Goal: Task Accomplishment & Management: Use online tool/utility

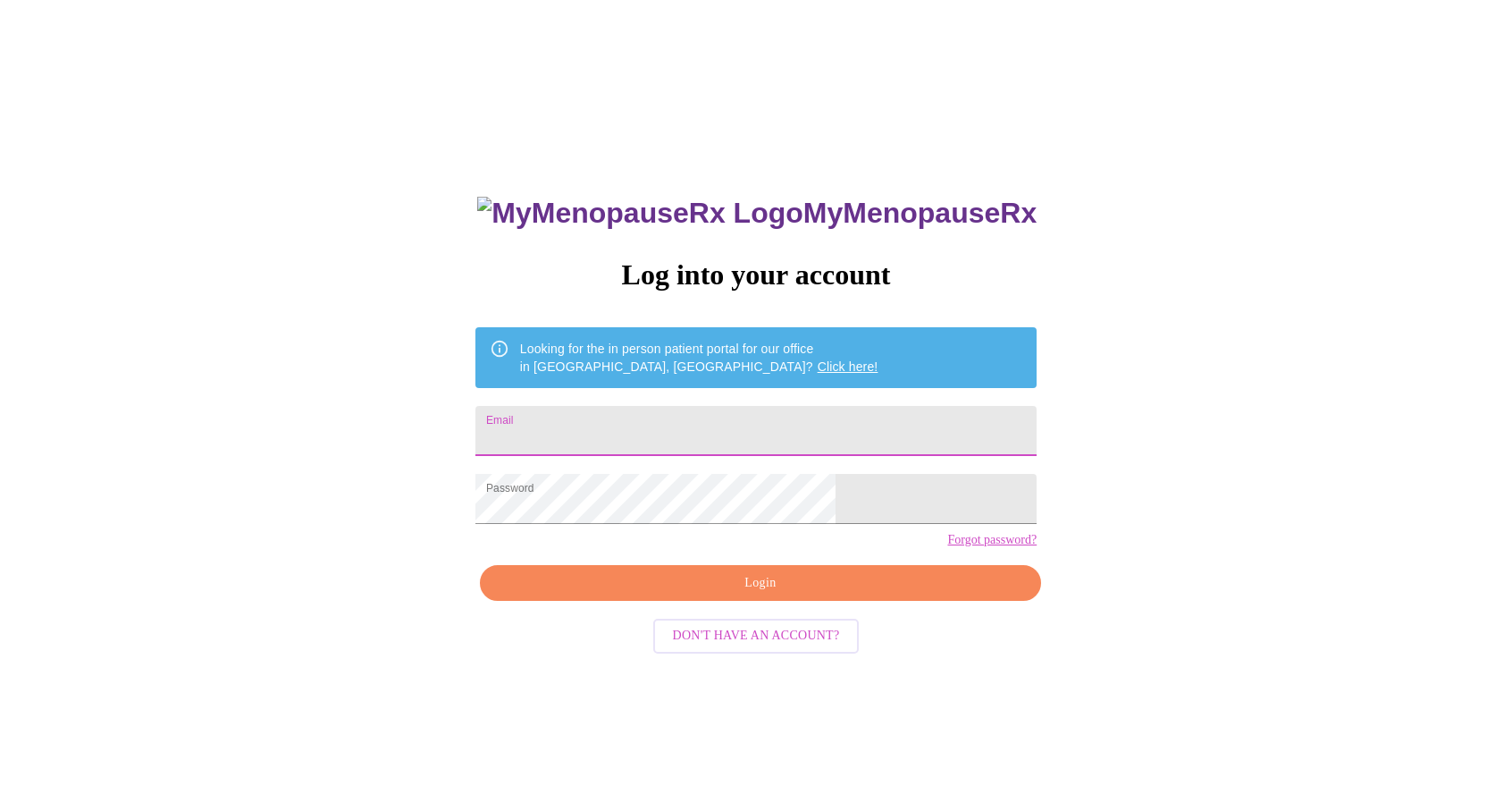
click at [691, 433] on input "Email" at bounding box center [756, 431] width 561 height 50
type input "[EMAIL_ADDRESS][DOMAIN_NAME]"
click at [765, 594] on span "Login" at bounding box center [761, 583] width 520 height 22
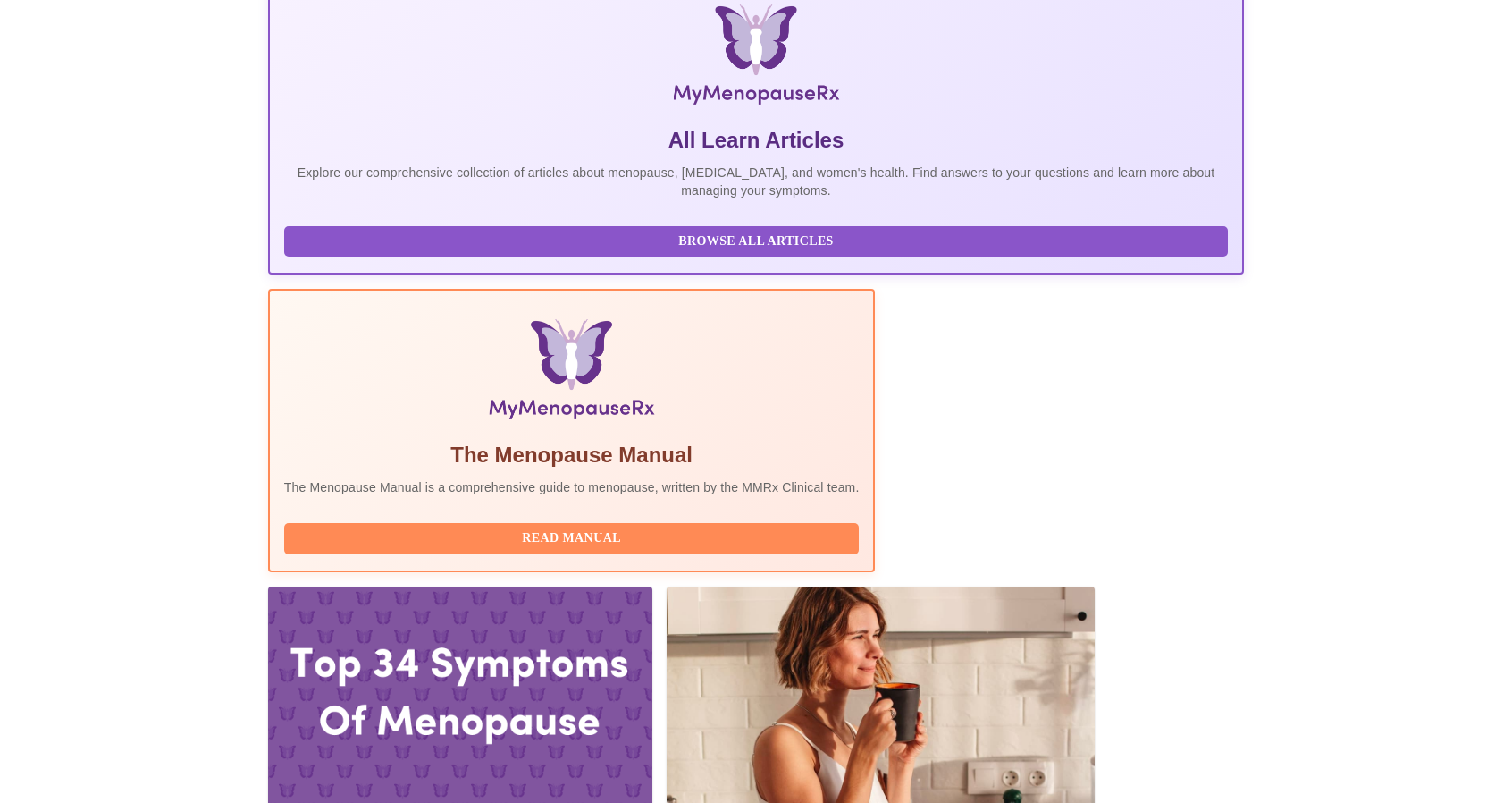
scroll to position [288, 0]
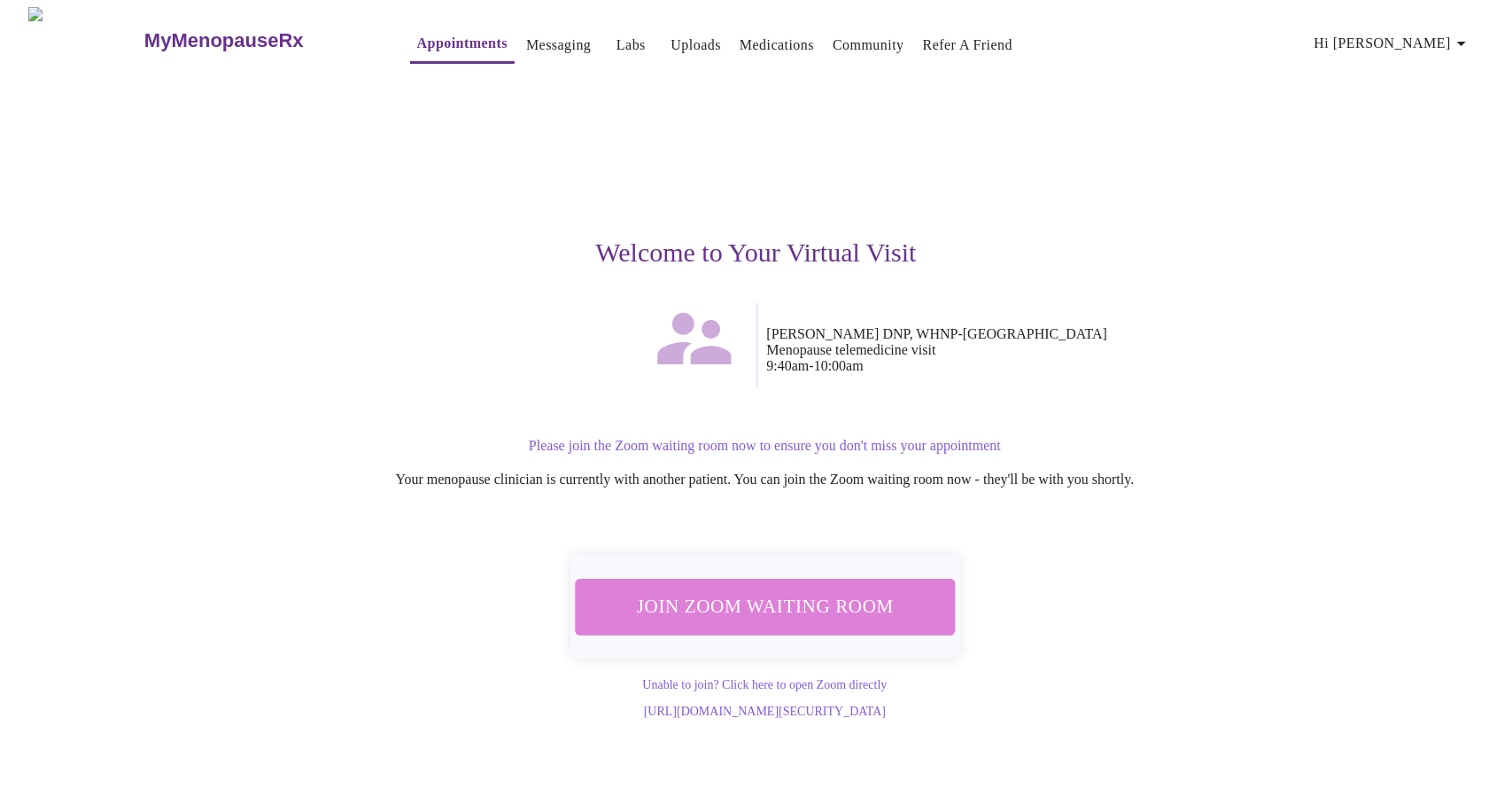
click at [807, 593] on span "Join Zoom Waiting Room" at bounding box center [764, 606] width 333 height 33
